Goal: Task Accomplishment & Management: Manage account settings

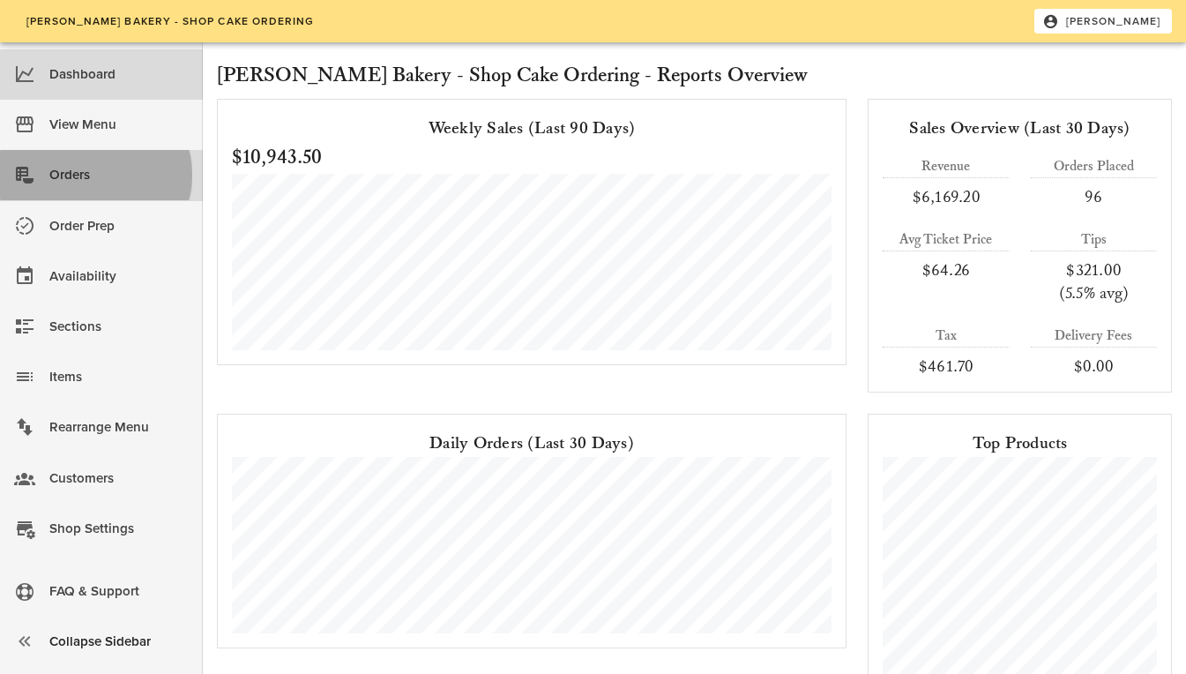
drag, startPoint x: 0, startPoint y: 0, endPoint x: 112, endPoint y: 178, distance: 210.3
click at [112, 178] on div "Orders" at bounding box center [118, 174] width 139 height 29
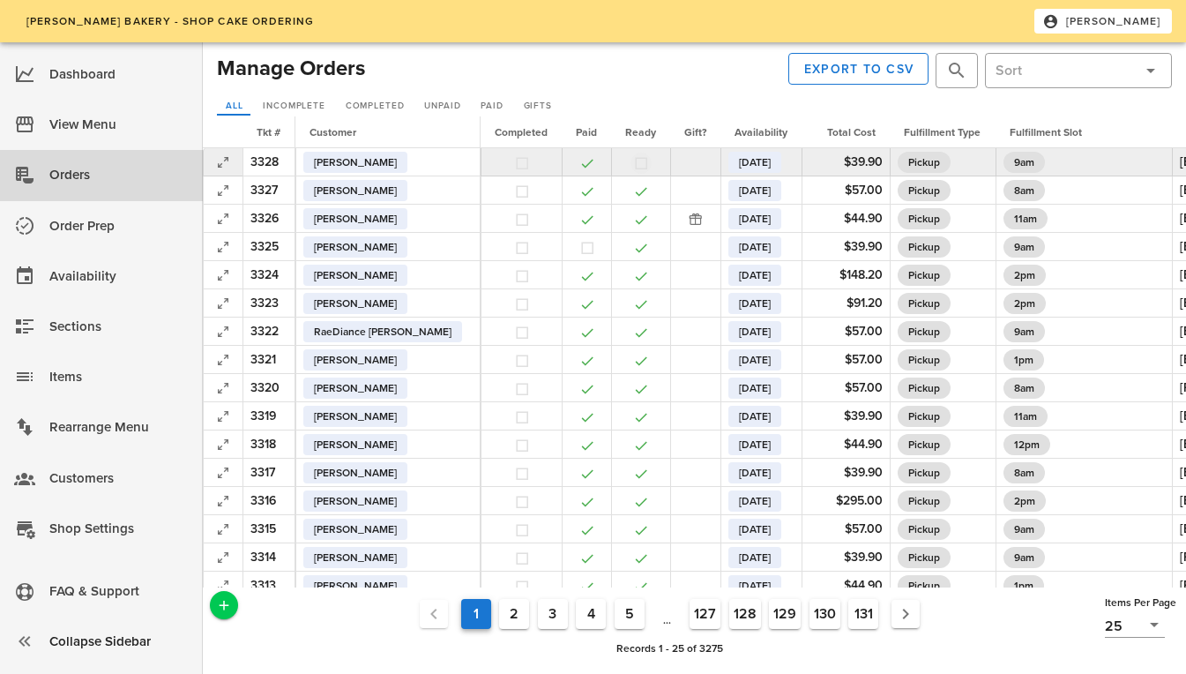
click at [633, 160] on button "button" at bounding box center [641, 163] width 16 height 16
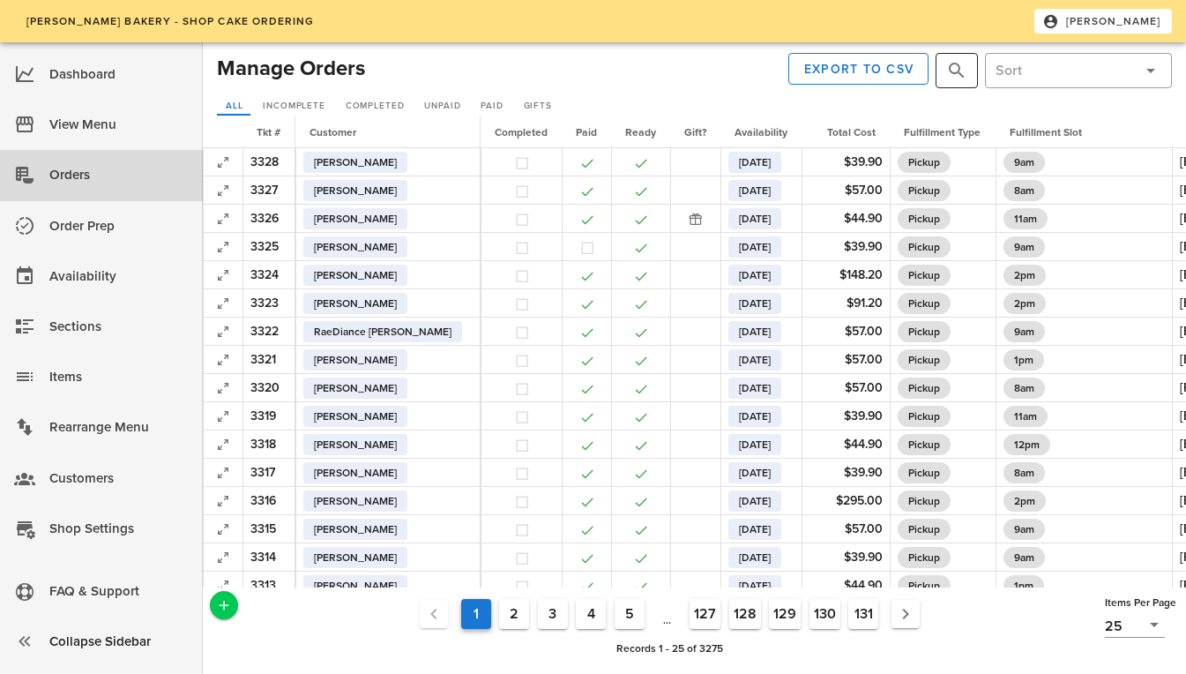
click at [957, 67] on button "prepend icon" at bounding box center [956, 70] width 21 height 21
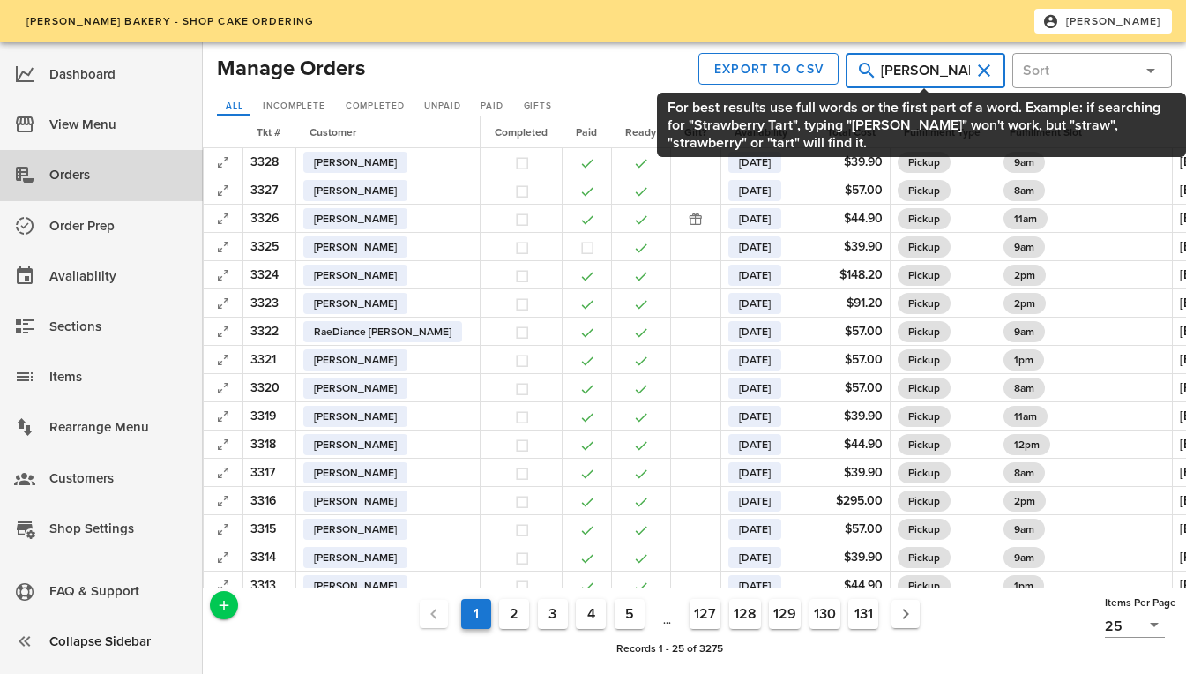
type input "nate barron"
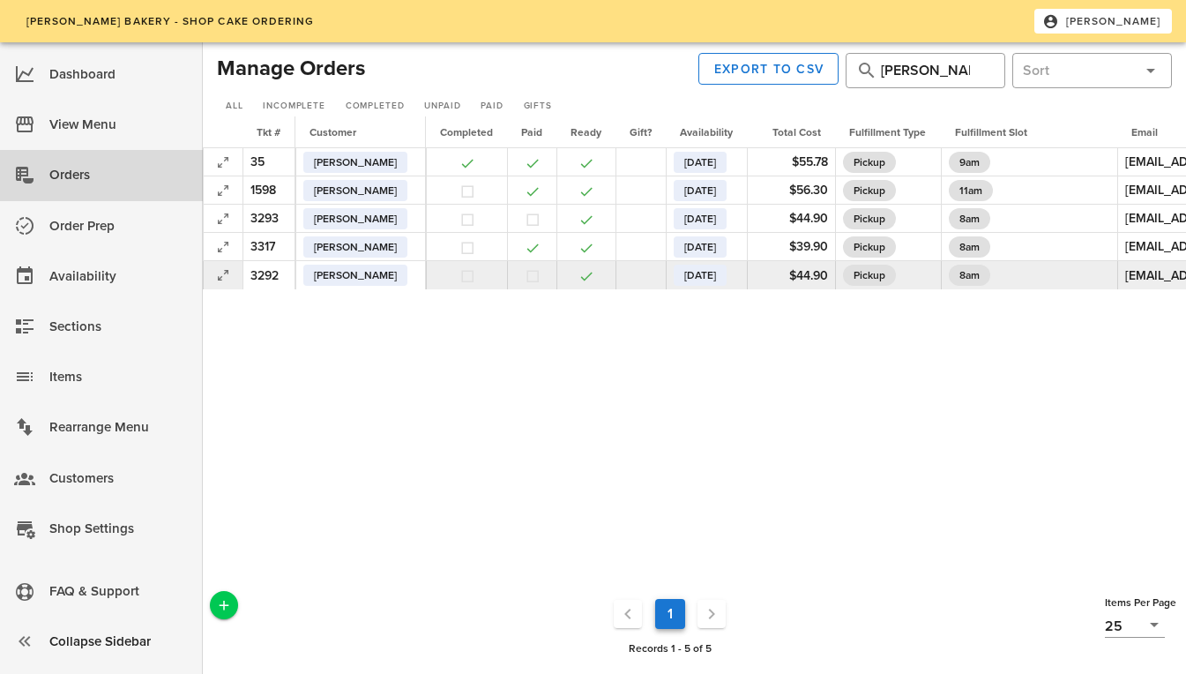
click at [218, 287] on td at bounding box center [223, 275] width 40 height 28
click at [218, 276] on icon "button" at bounding box center [222, 274] width 21 height 21
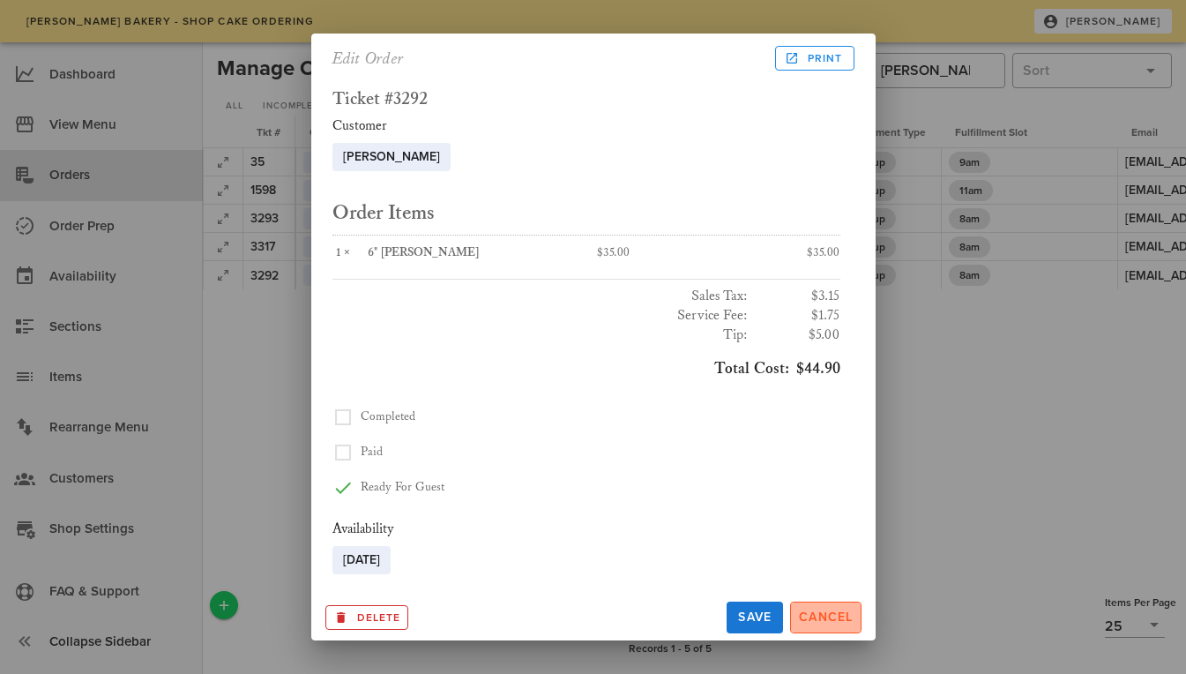
click at [817, 620] on span "Cancel" at bounding box center [826, 616] width 56 height 15
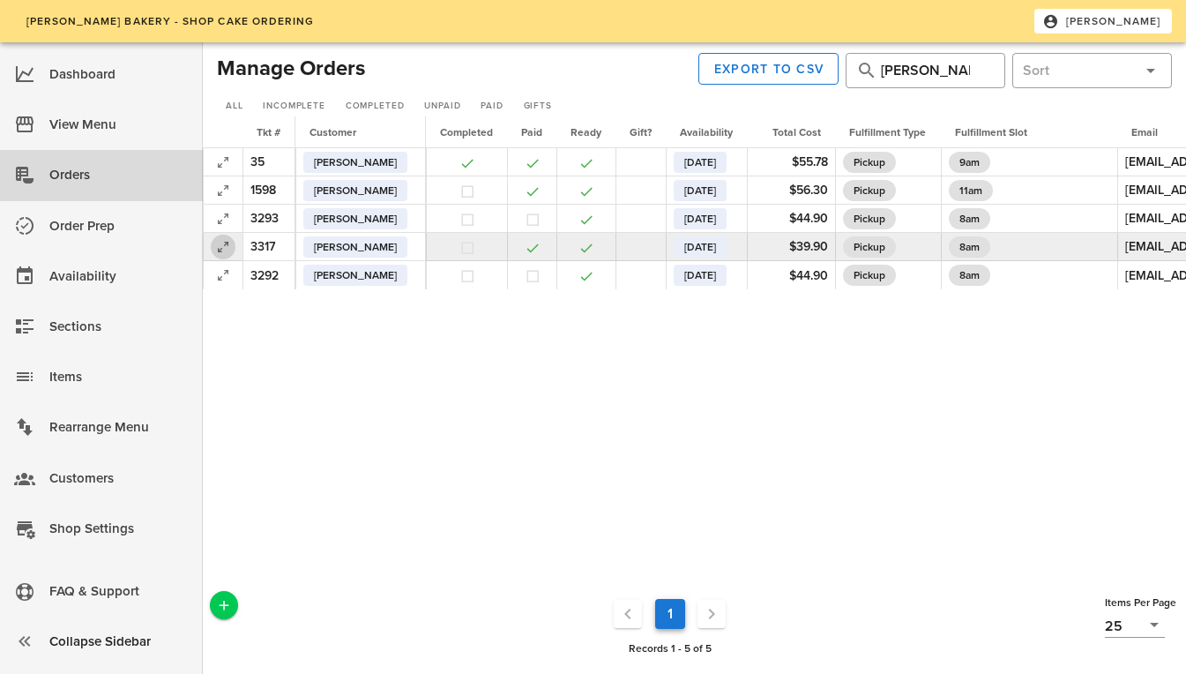
click at [220, 250] on icon "button" at bounding box center [222, 246] width 21 height 21
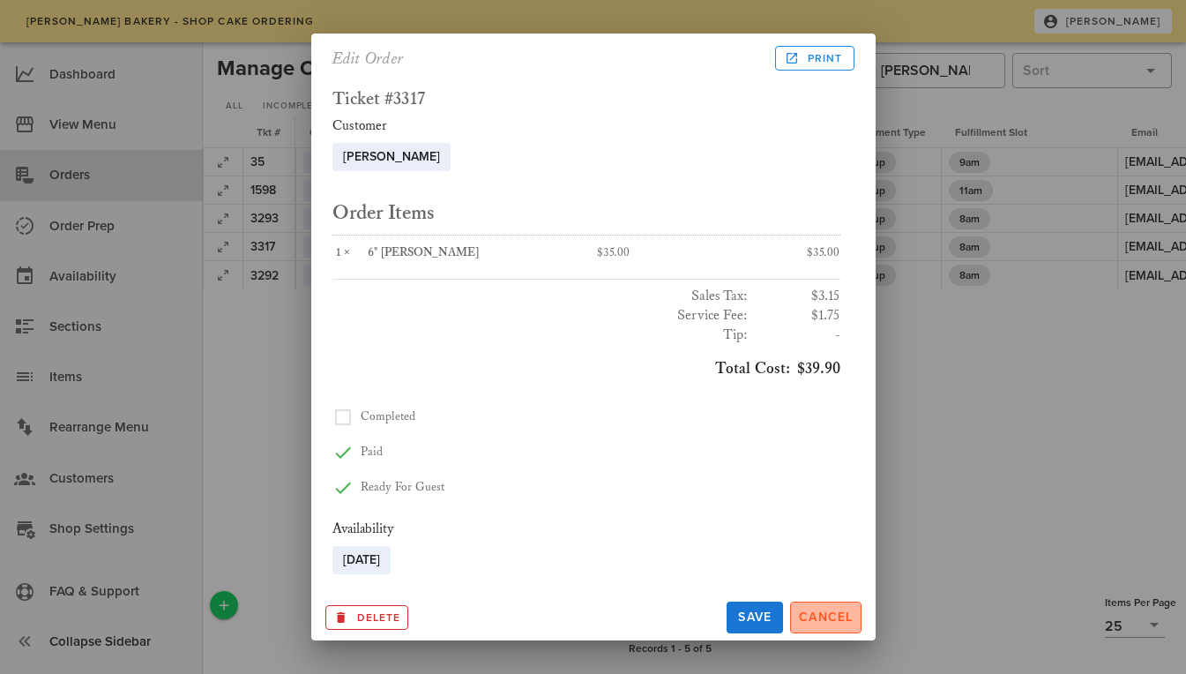
click at [829, 613] on span "Cancel" at bounding box center [826, 616] width 56 height 15
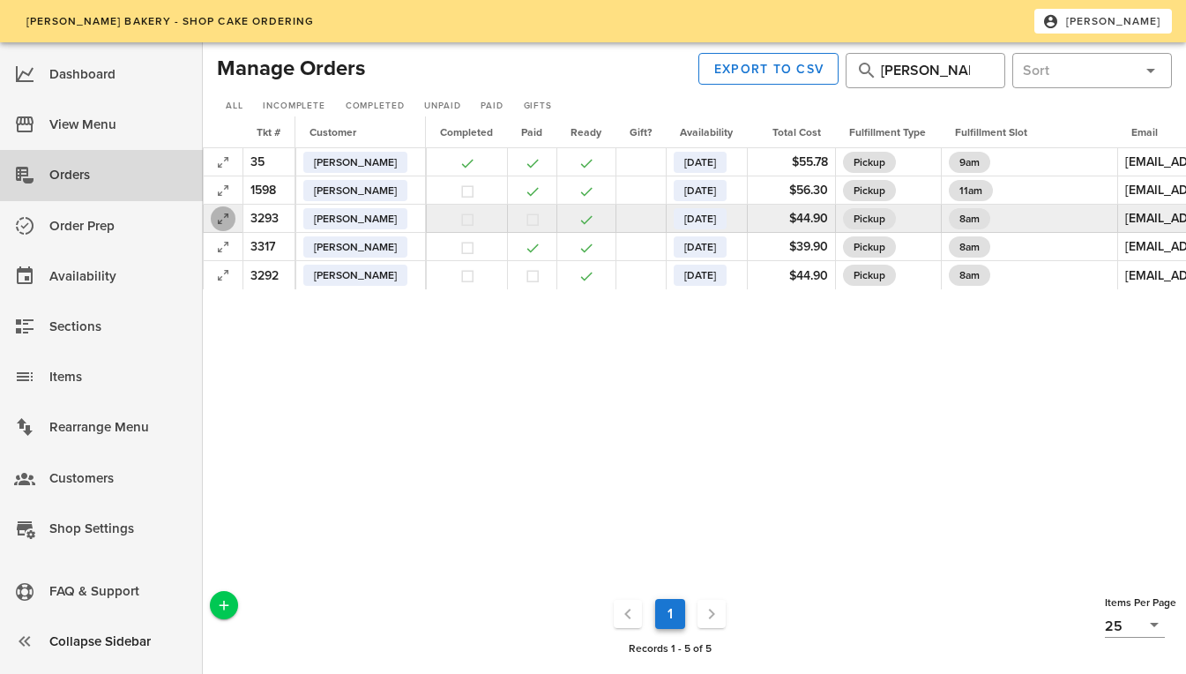
click at [224, 230] on button "button" at bounding box center [223, 218] width 25 height 25
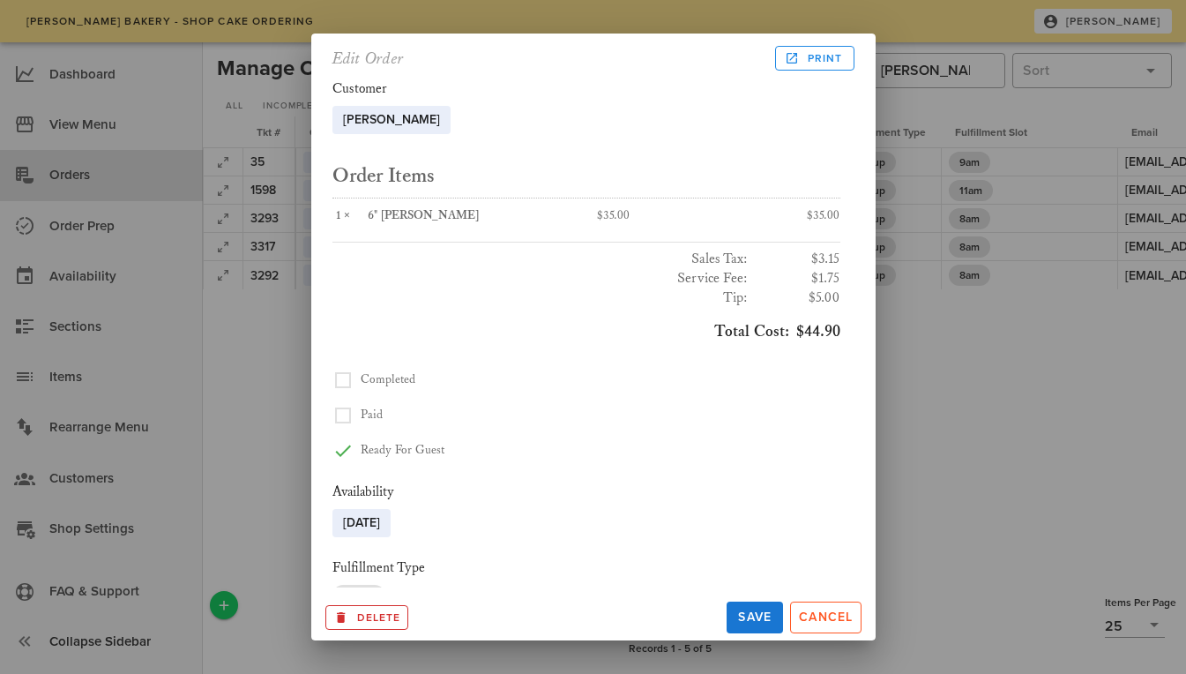
scroll to position [36, 0]
click at [829, 620] on span "Cancel" at bounding box center [826, 616] width 56 height 15
